Goal: Task Accomplishment & Management: Complete application form

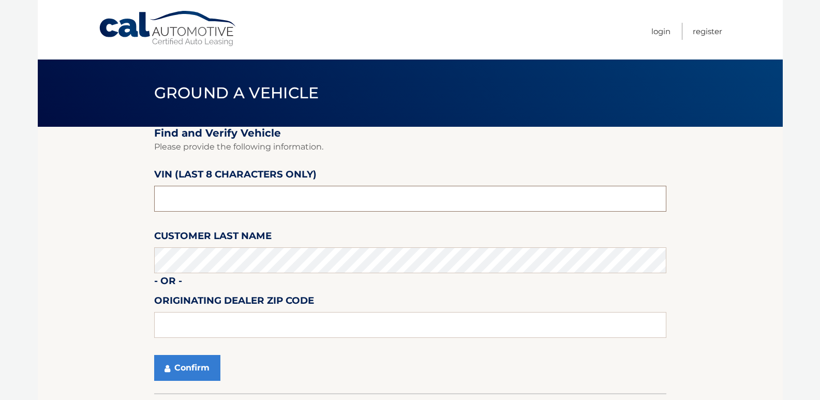
click at [208, 198] on input "text" at bounding box center [410, 199] width 512 height 26
type input "pc520155"
click at [186, 366] on button "Confirm" at bounding box center [187, 368] width 66 height 26
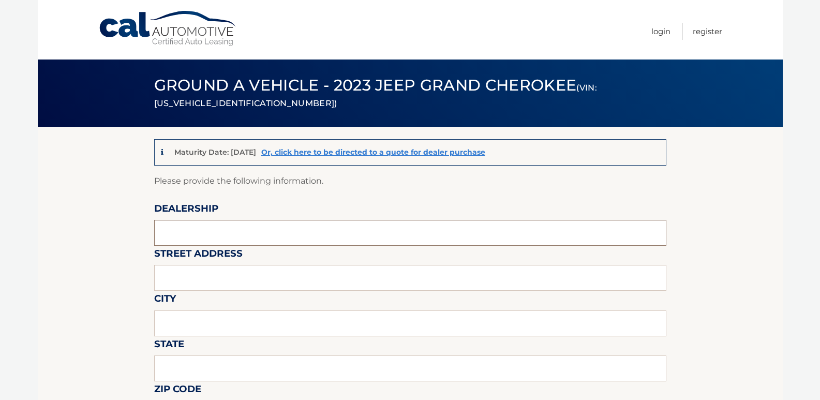
click at [196, 235] on input "text" at bounding box center [410, 233] width 512 height 26
type input "[PERSON_NAME] Dodge"
type input "481 ROUTE 46"
type input "[PERSON_NAME][GEOGRAPHIC_DATA]"
type input "[US_STATE]"
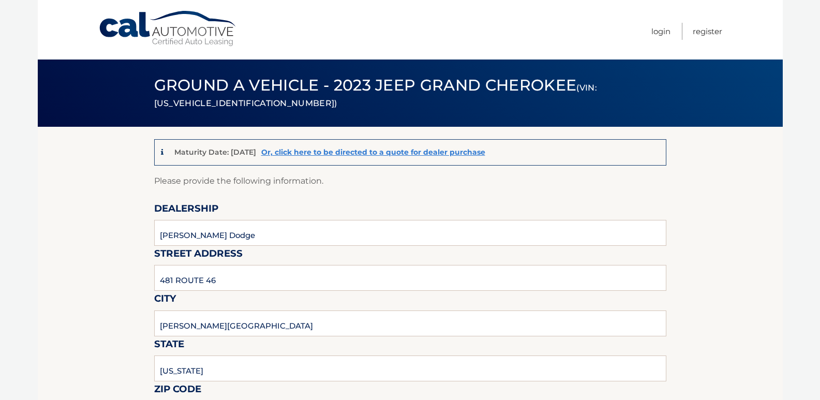
type input "07828"
type input "[PERSON_NAME]"
type input "9085003779"
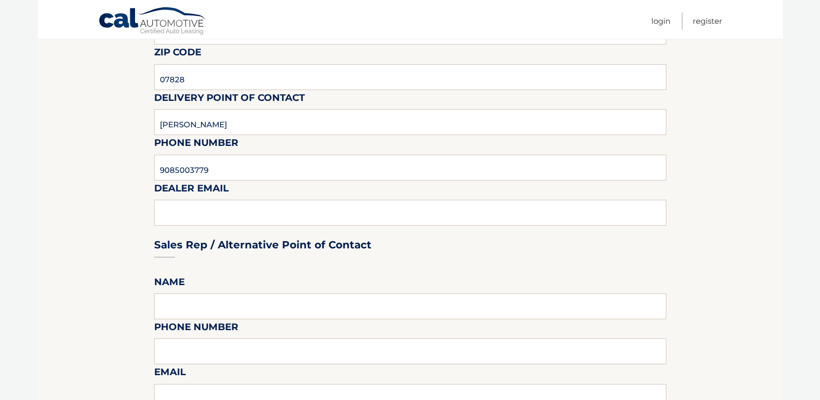
scroll to position [362, 0]
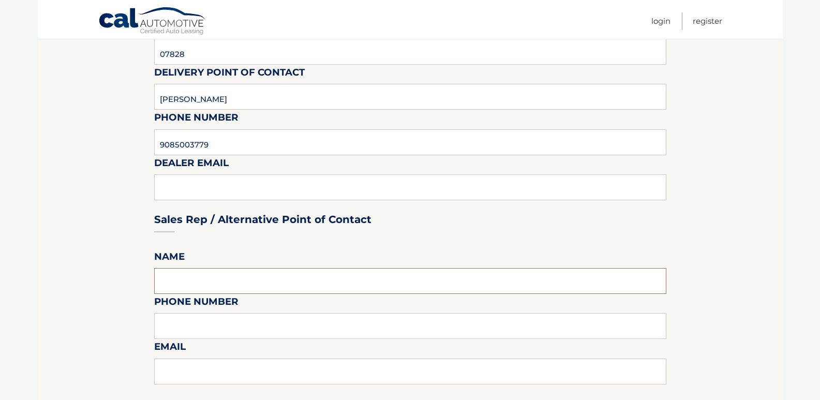
click at [187, 279] on input "text" at bounding box center [410, 281] width 512 height 26
type input "[PERSON_NAME]"
type input "9085003779"
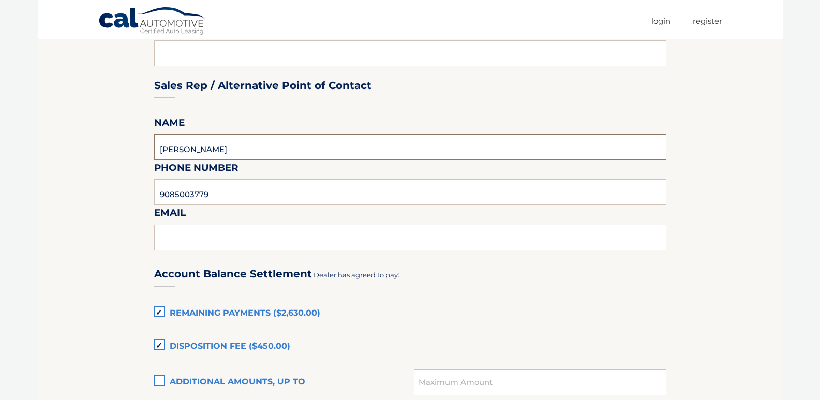
scroll to position [517, 0]
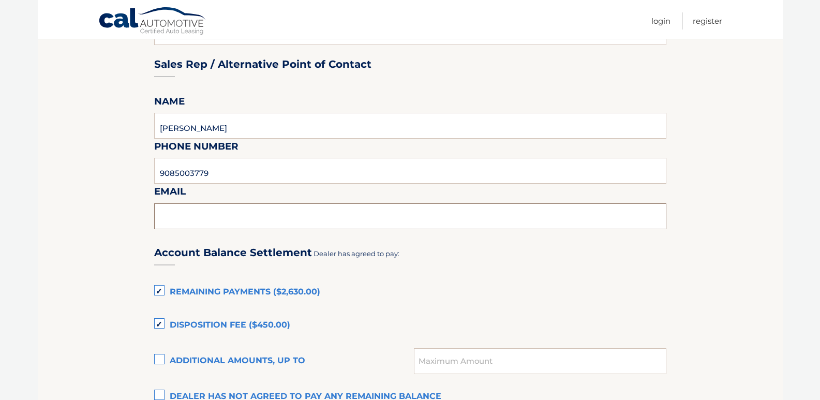
click at [190, 219] on input "text" at bounding box center [410, 216] width 512 height 26
type input "krouse@johnjohnsonautogroup.com"
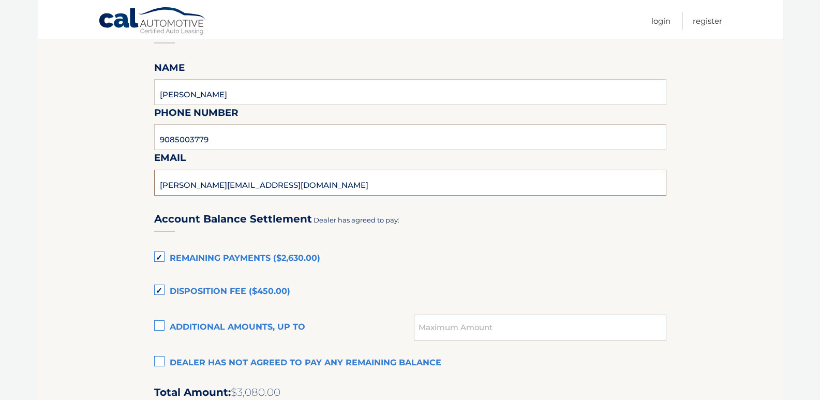
scroll to position [569, 0]
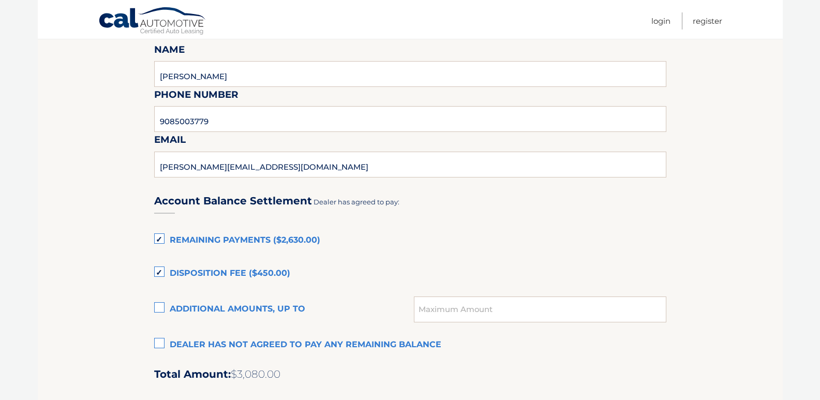
click at [160, 236] on label "Remaining Payments ($2,630.00)" at bounding box center [410, 240] width 512 height 21
click at [0, 0] on input "Remaining Payments ($2,630.00)" at bounding box center [0, 0] width 0 height 0
click at [162, 273] on label "Disposition Fee ($450.00)" at bounding box center [410, 273] width 512 height 21
click at [0, 0] on input "Disposition Fee ($450.00)" at bounding box center [0, 0] width 0 height 0
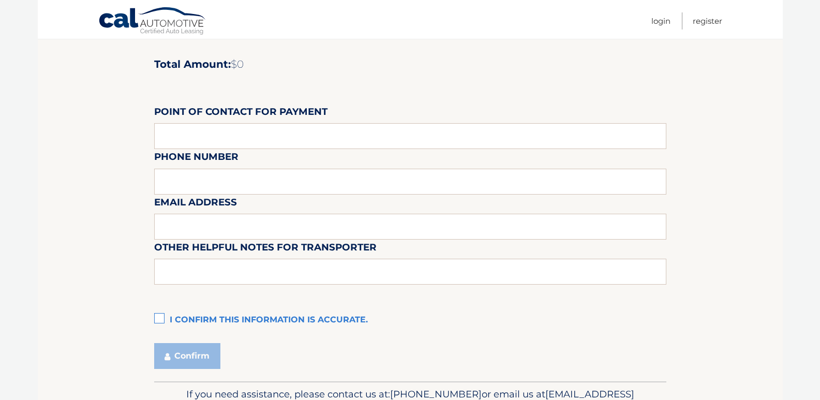
scroll to position [879, 0]
click at [159, 319] on label "I confirm this information is accurate." at bounding box center [410, 319] width 512 height 21
click at [0, 0] on input "I confirm this information is accurate." at bounding box center [0, 0] width 0 height 0
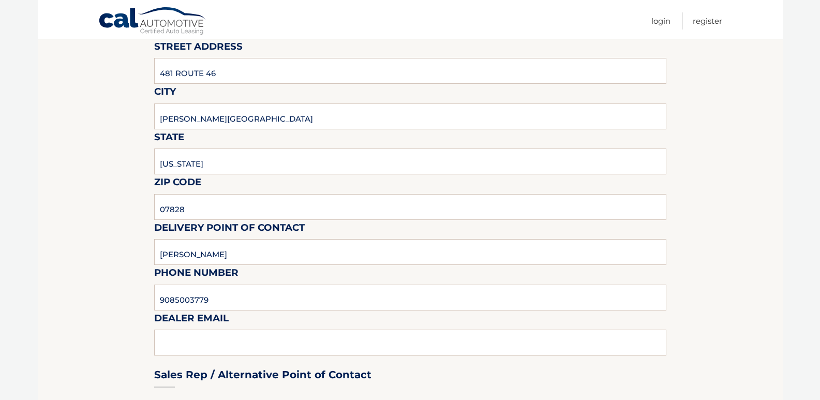
scroll to position [0, 0]
